Goal: Task Accomplishment & Management: Manage account settings

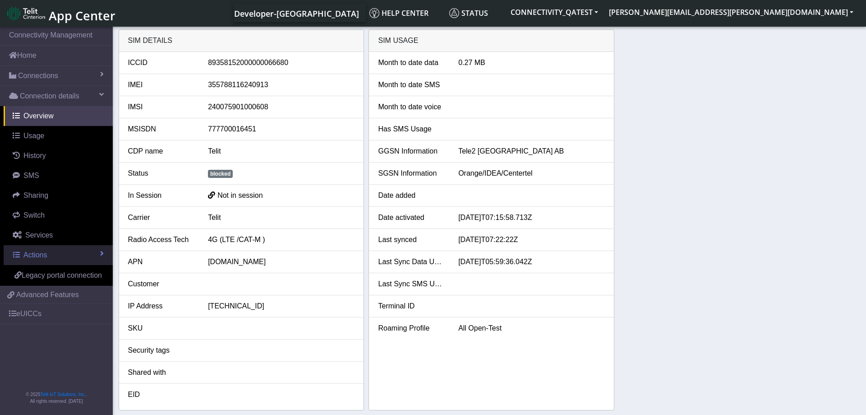
click at [79, 248] on link "Actions" at bounding box center [58, 255] width 109 height 20
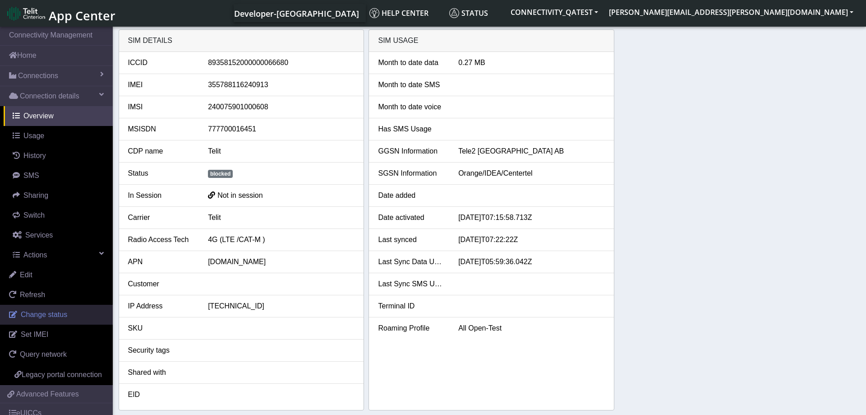
click at [69, 310] on link "Change status" at bounding box center [56, 314] width 113 height 20
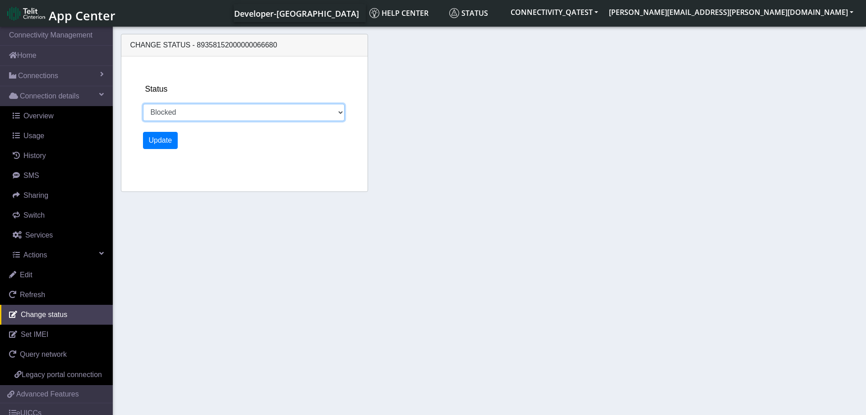
click at [143, 104] on select "Activated Deactivated Blocked" at bounding box center [244, 112] width 202 height 17
select select "activated"
click option "Activated" at bounding box center [0, 0] width 0 height 0
click at [161, 142] on button "Update" at bounding box center [160, 140] width 35 height 17
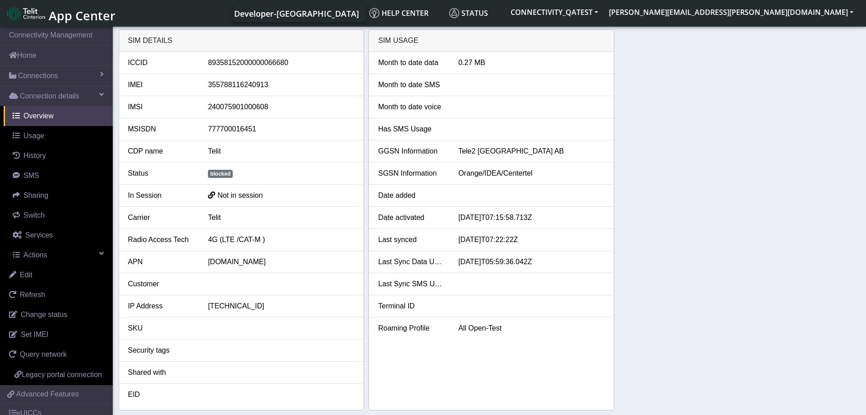
click at [735, 208] on div "SIM details ICCID 89358152000000066680 IMEI 355788116240913 IMSI 24007590100060…" at bounding box center [490, 219] width 742 height 381
click at [650, 302] on div "SIM details ICCID 89358152000000066680 IMEI 355788116240913 IMSI 24007590100060…" at bounding box center [490, 219] width 742 height 381
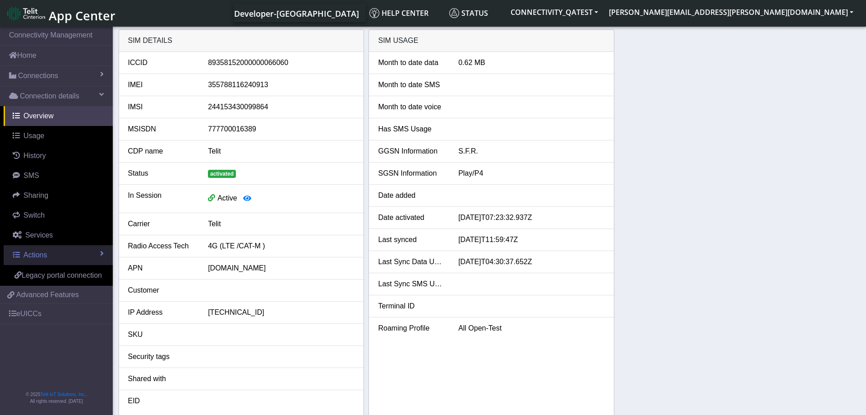
click at [64, 251] on link "Actions" at bounding box center [58, 255] width 109 height 20
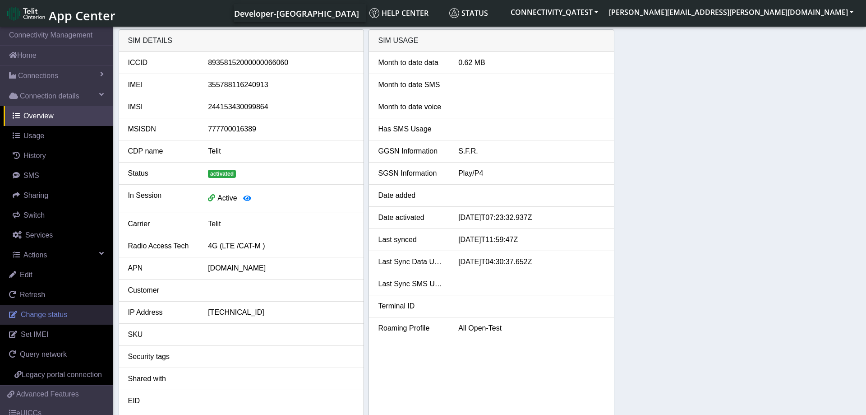
click at [61, 311] on span "Change status" at bounding box center [44, 314] width 46 height 8
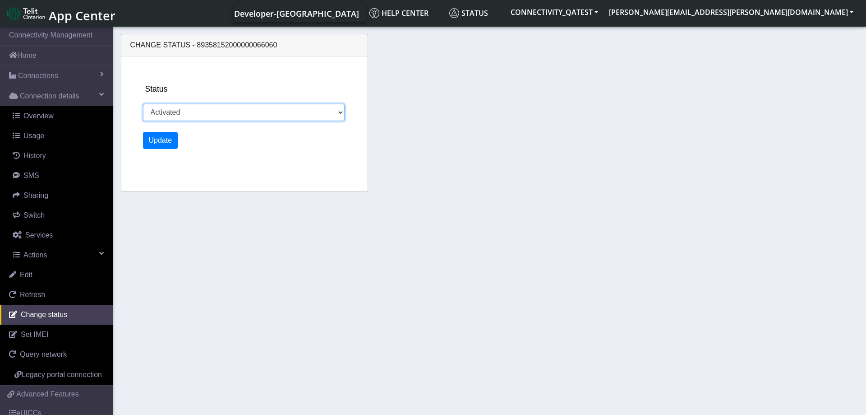
click at [143, 104] on select "Activated Deactivated Blocked" at bounding box center [244, 112] width 202 height 17
select select "blocked"
click option "Blocked" at bounding box center [0, 0] width 0 height 0
click at [176, 140] on button "Update" at bounding box center [160, 140] width 35 height 17
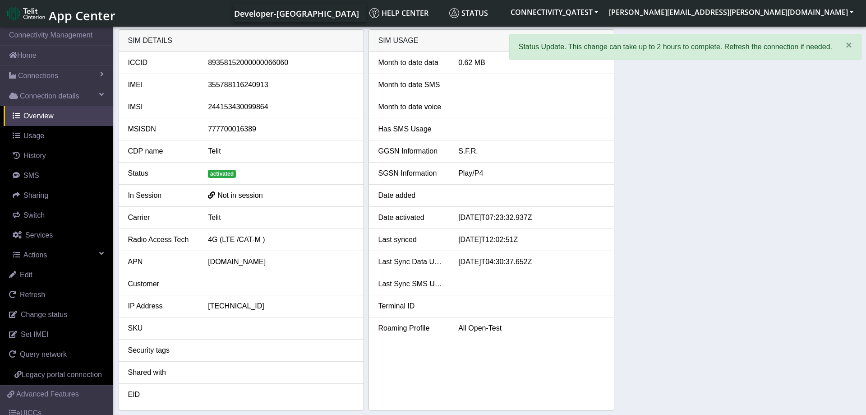
click at [700, 180] on div "SIM details ICCID [TECHNICAL_ID] IMEI [TECHNICAL_ID] IMSI 244153430099864 MSISD…" at bounding box center [490, 219] width 742 height 381
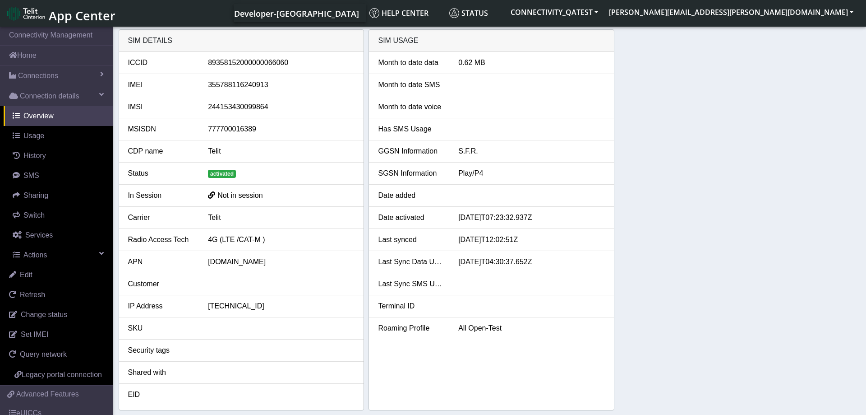
click at [667, 175] on div "SIM details ICCID [TECHNICAL_ID] IMEI [TECHNICAL_ID] IMSI 244153430099864 MSISD…" at bounding box center [490, 219] width 742 height 381
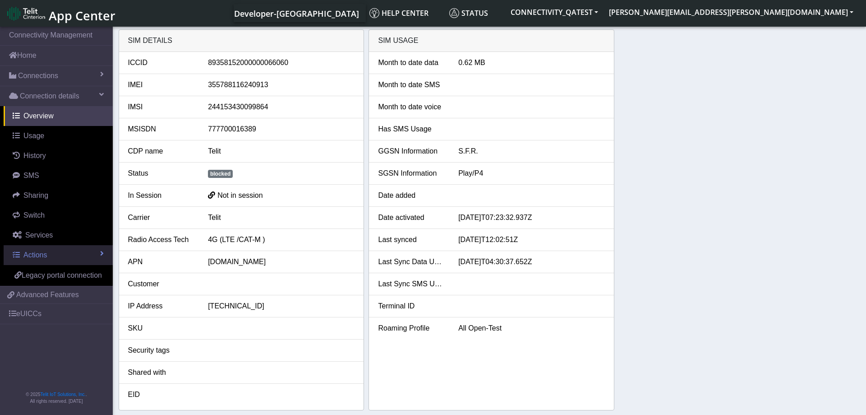
click at [47, 247] on link "Actions" at bounding box center [58, 255] width 109 height 20
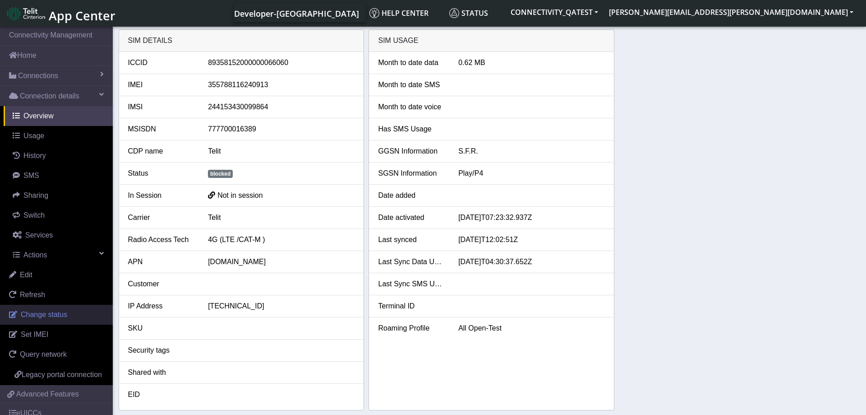
click at [43, 313] on span "Change status" at bounding box center [44, 314] width 46 height 8
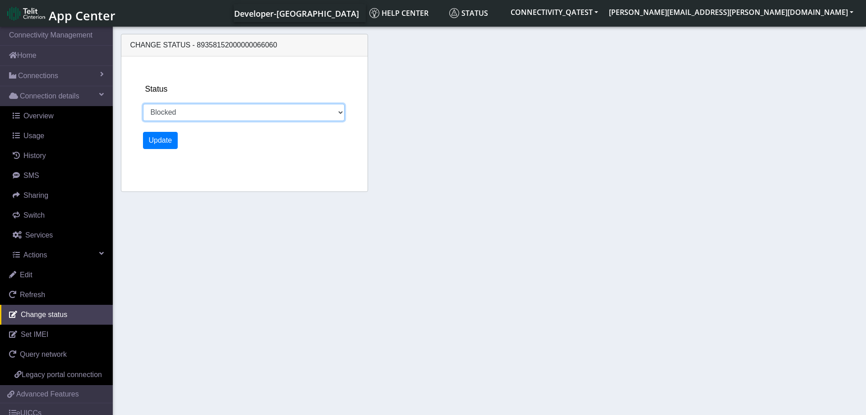
click at [143, 104] on select "Activated Deactivated Blocked" at bounding box center [244, 112] width 202 height 17
select select "activated"
click option "Activated" at bounding box center [0, 0] width 0 height 0
click at [156, 143] on button "Update" at bounding box center [160, 140] width 35 height 17
